Goal: Check status: Check status

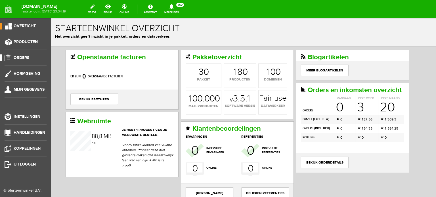
click at [26, 57] on span "Orders" at bounding box center [22, 57] width 16 height 5
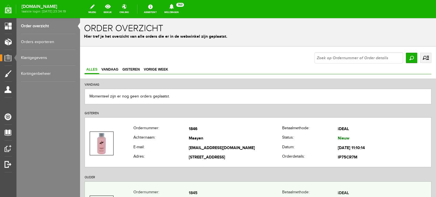
click at [193, 193] on td "1845" at bounding box center [235, 194] width 93 height 10
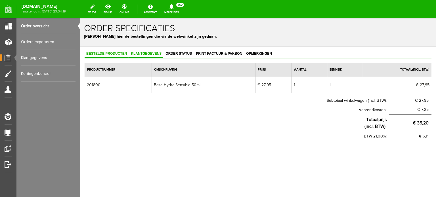
click at [147, 53] on span "Klantgegevens" at bounding box center [146, 54] width 34 height 4
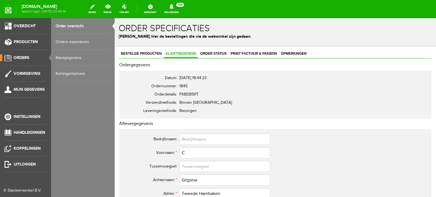
click at [23, 55] on span "Orders" at bounding box center [22, 57] width 16 height 5
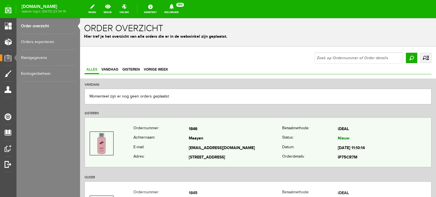
click at [195, 141] on td "Maayen" at bounding box center [235, 139] width 93 height 10
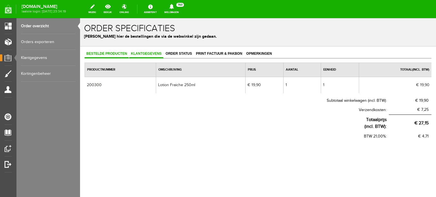
click at [146, 52] on span "Klantgegevens" at bounding box center [146, 54] width 34 height 4
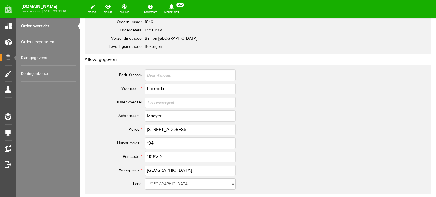
scroll to position [76, 0]
